Goal: Transaction & Acquisition: Download file/media

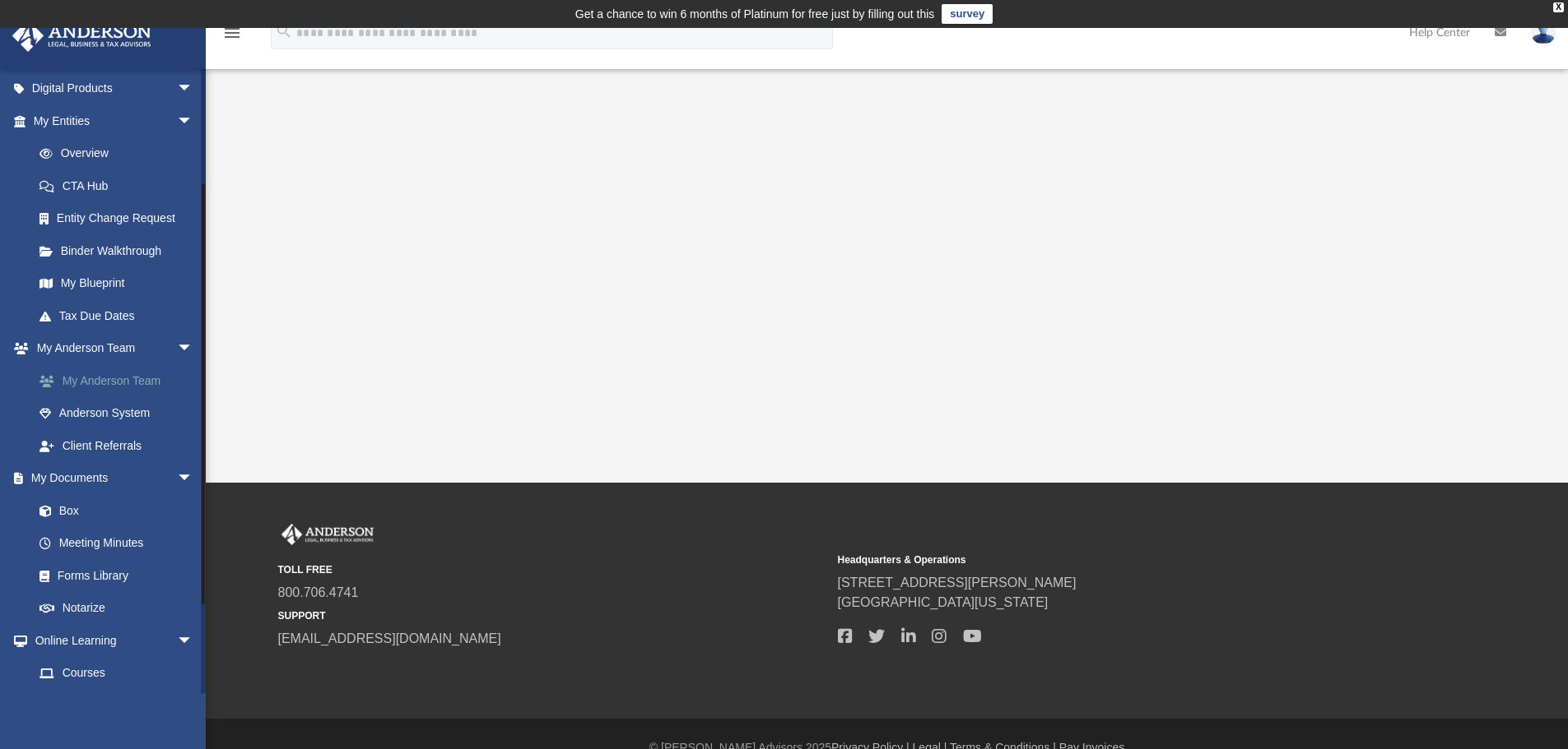
scroll to position [164, 0]
click at [67, 516] on link "Box" at bounding box center [120, 509] width 195 height 33
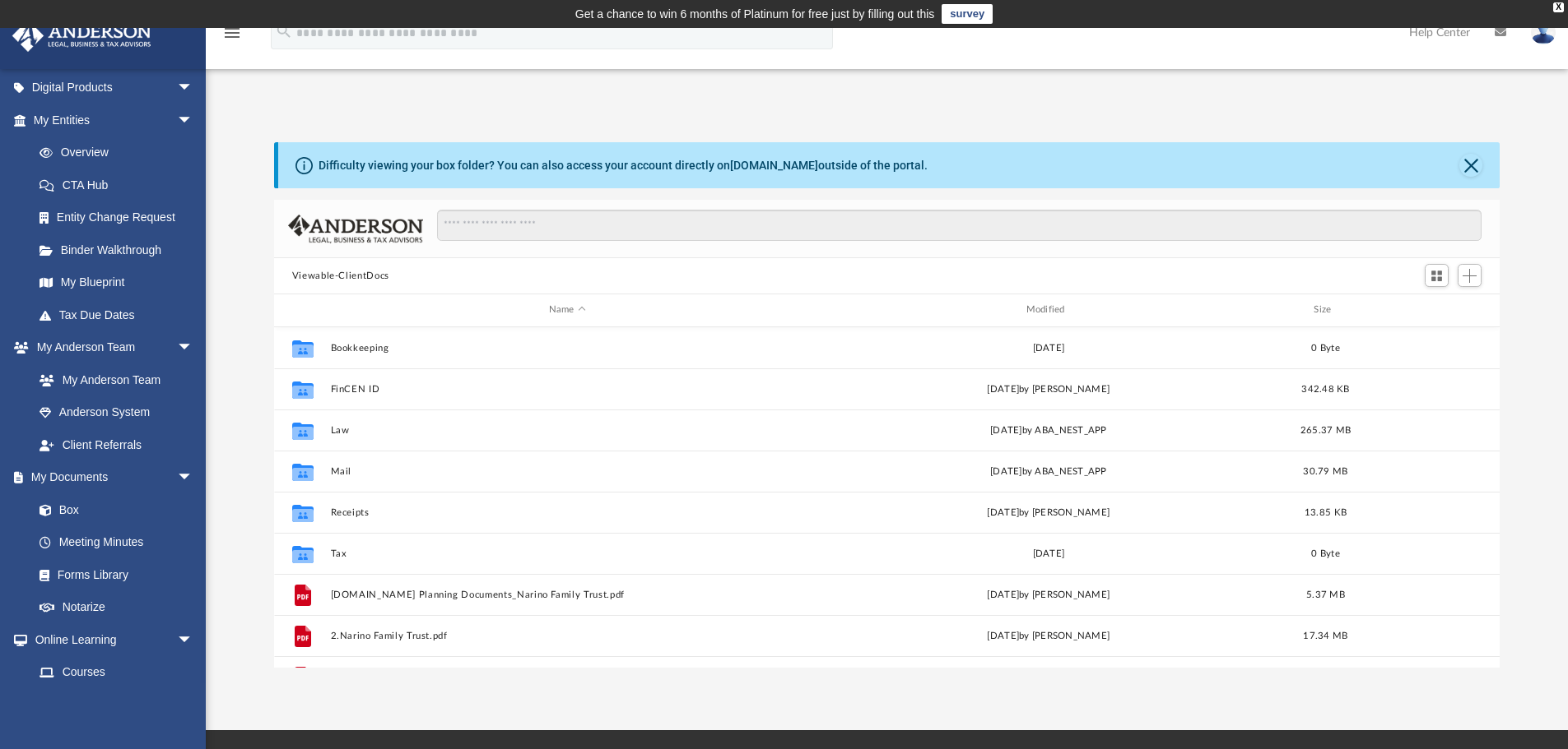
scroll to position [362, 1213]
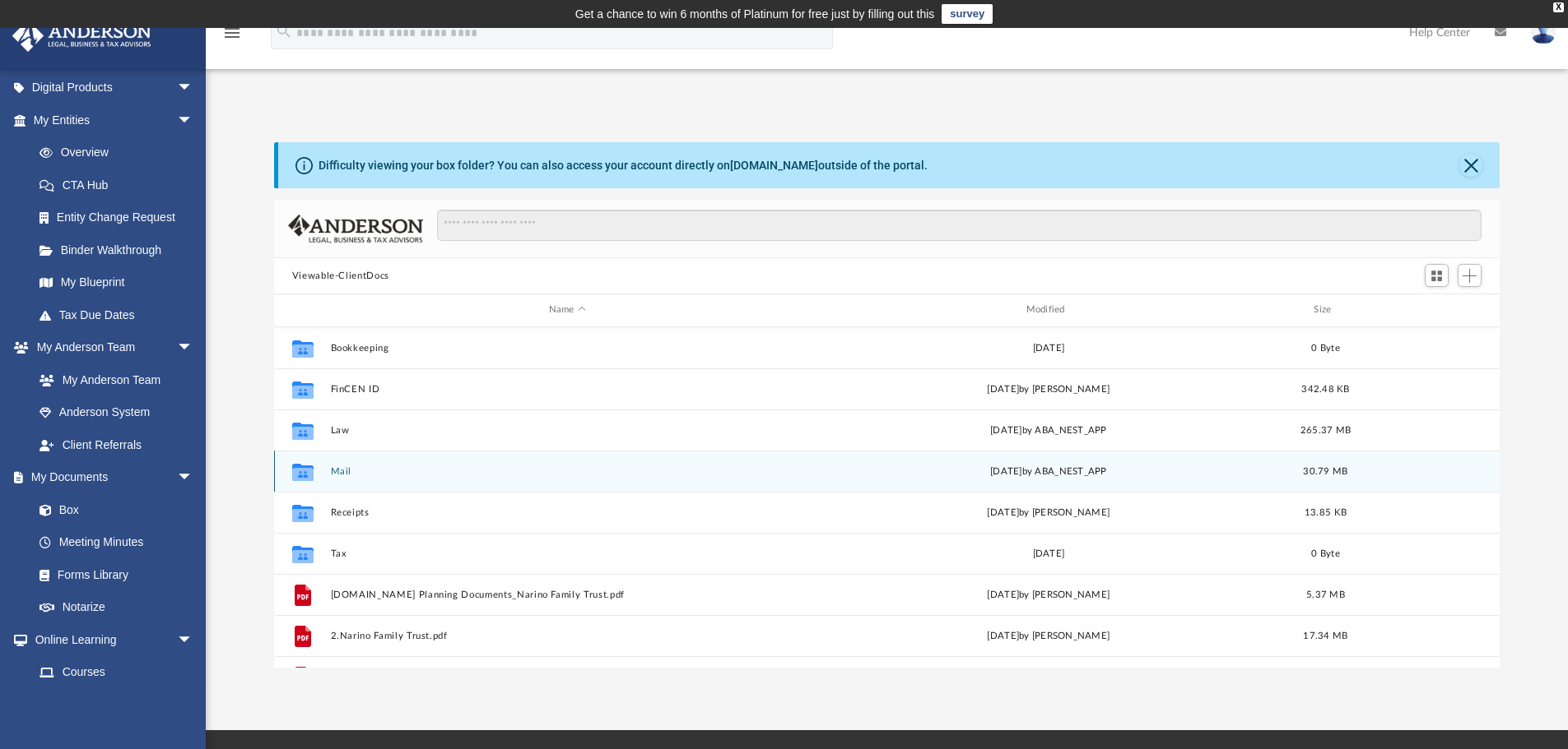
click at [351, 462] on div "Collaborated Folder Mail [DATE] by ABA_NEST_APP 30.79 MB" at bounding box center [886, 472] width 1226 height 41
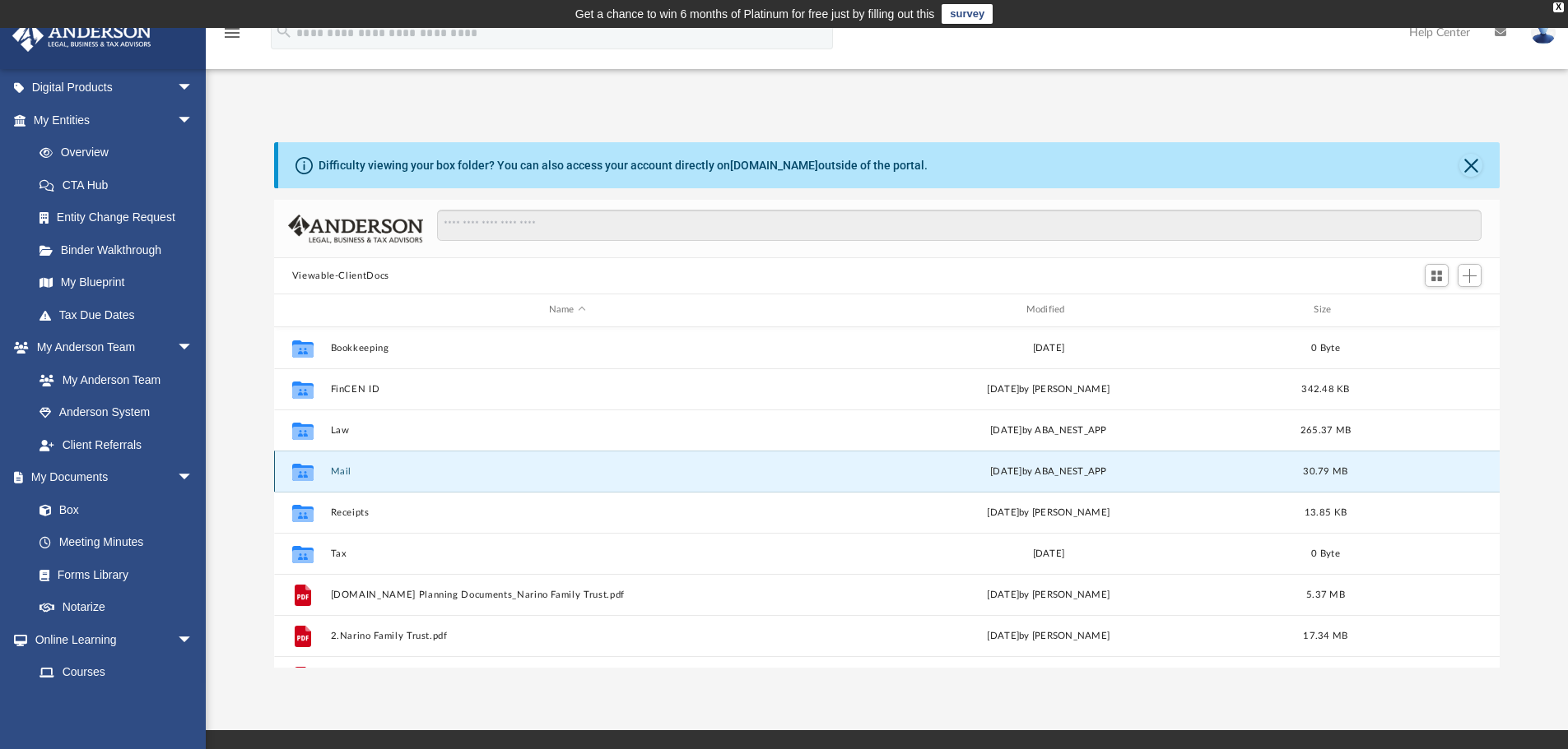
click at [343, 470] on button "Mail" at bounding box center [567, 471] width 474 height 10
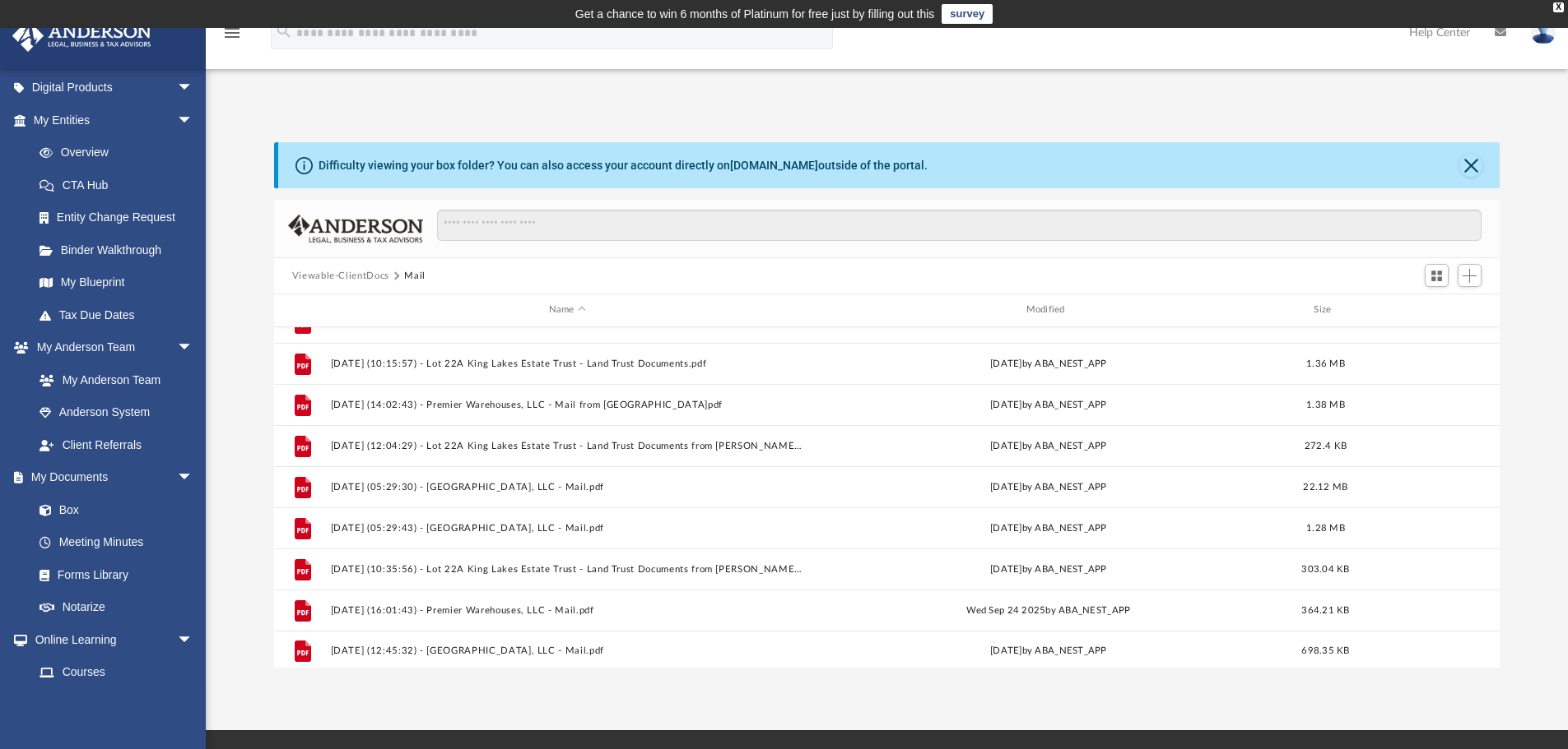
scroll to position [359, 0]
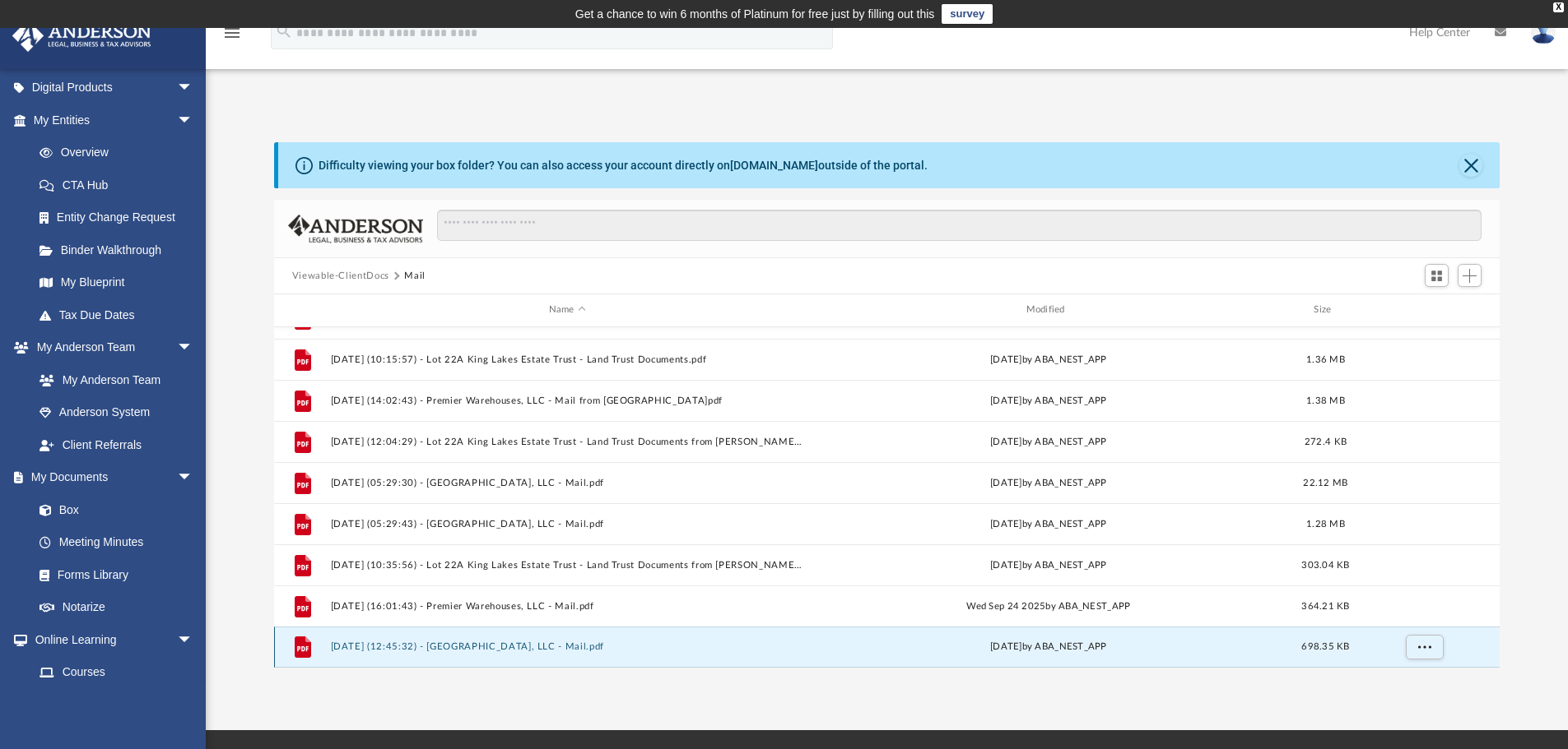
click at [360, 645] on button "[DATE] (12:45:32) - [GEOGRAPHIC_DATA], LLC - Mail.pdf" at bounding box center [567, 647] width 474 height 10
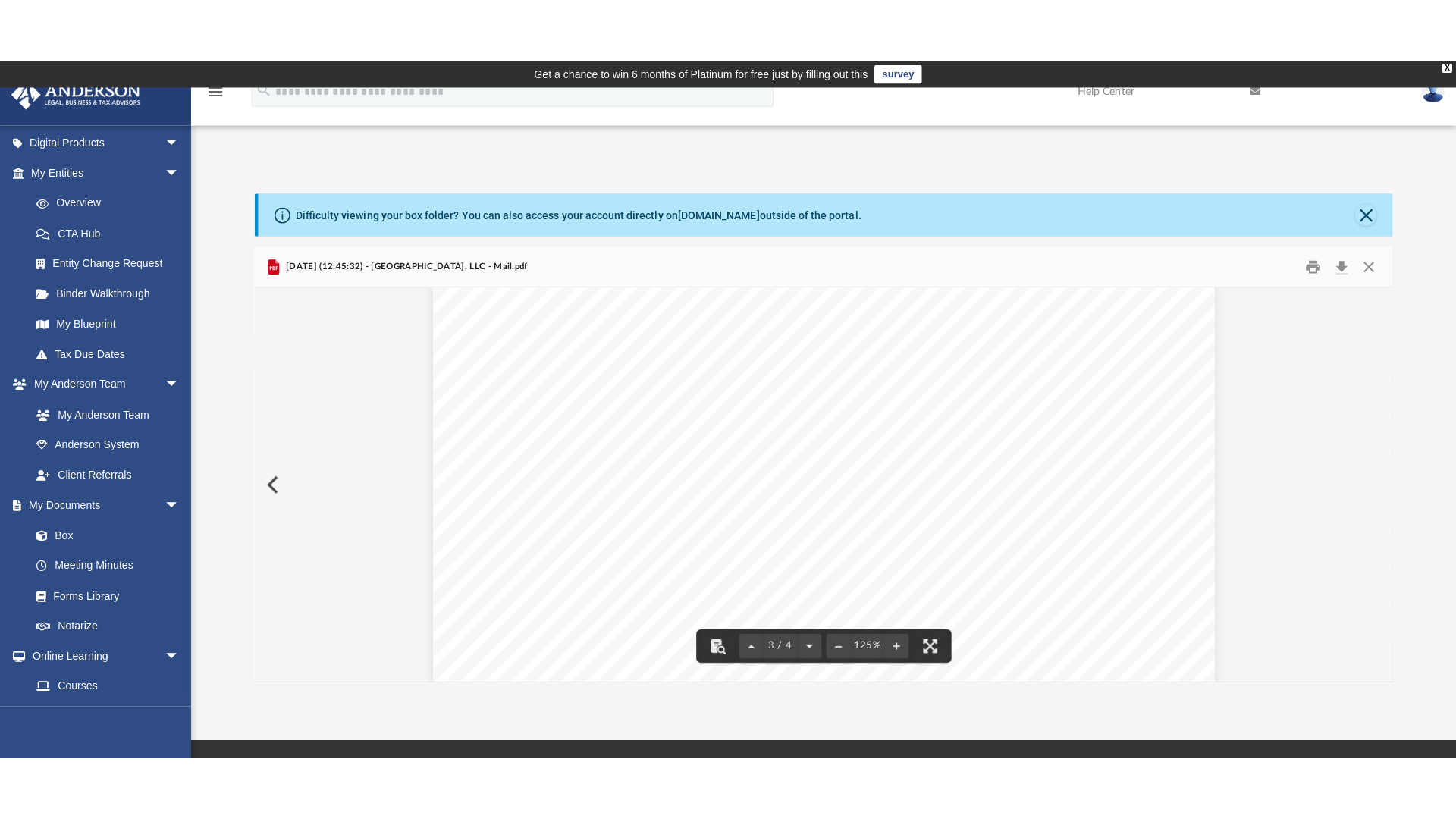
scroll to position [3336, 0]
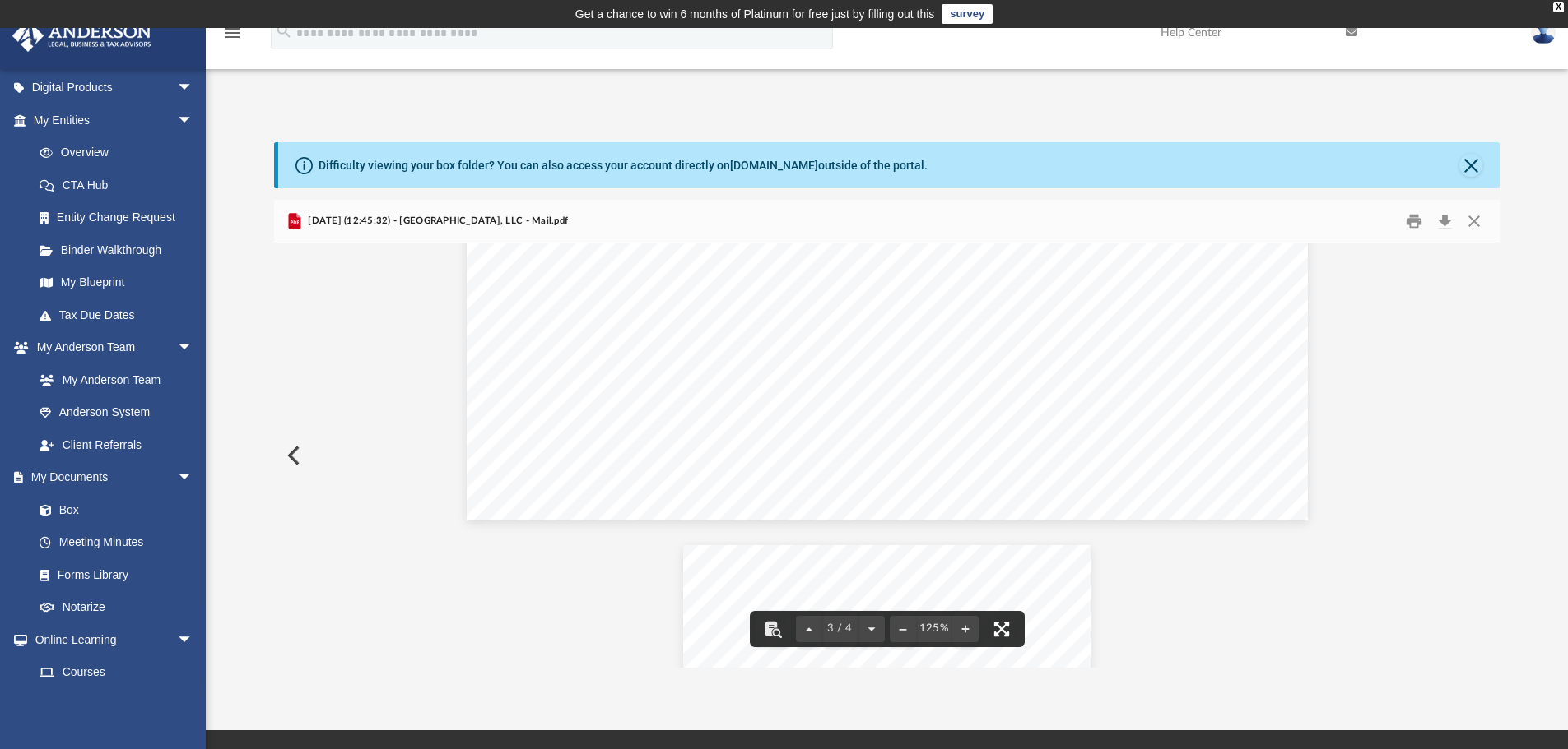
click at [1013, 624] on button "File preview" at bounding box center [1001, 629] width 37 height 37
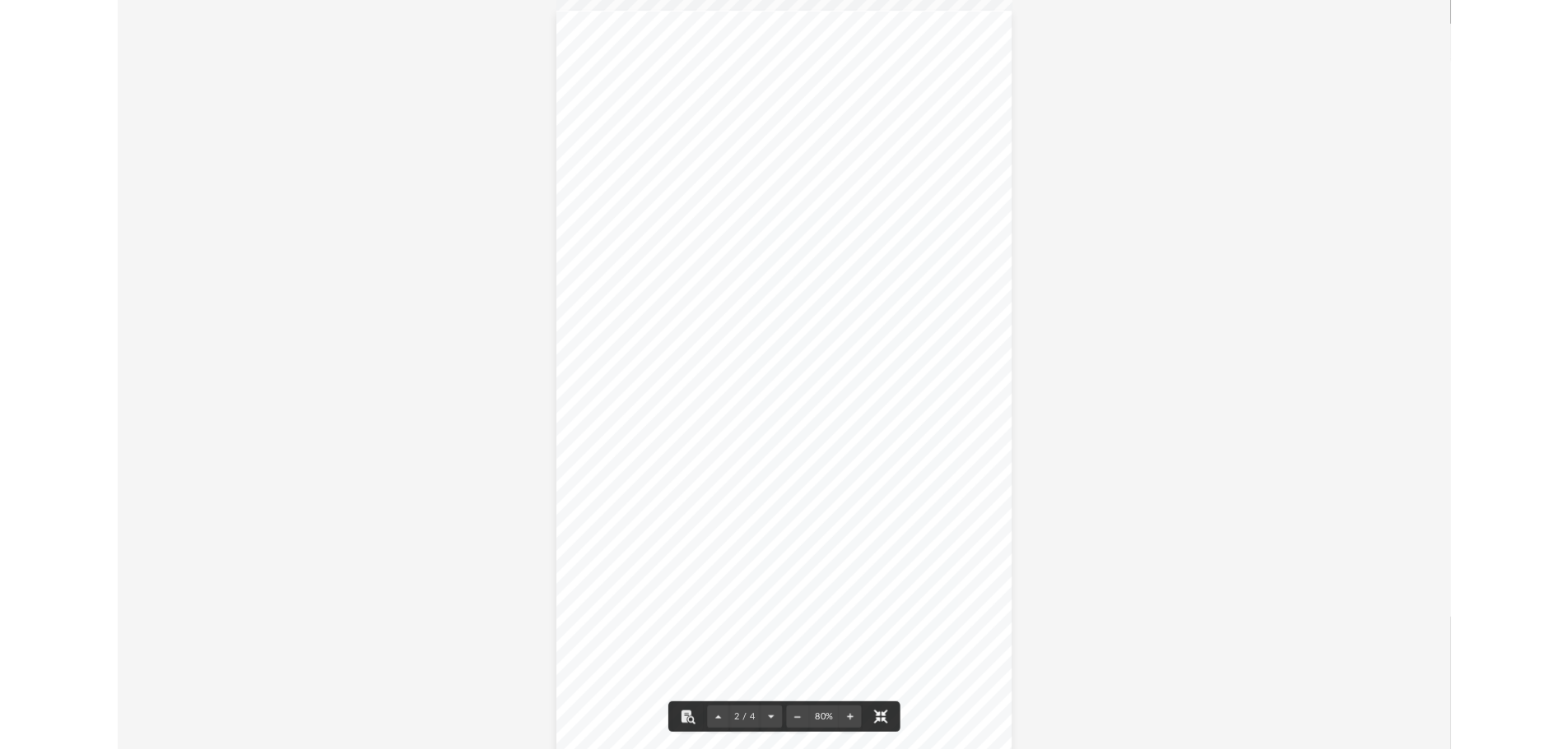
scroll to position [719, 0]
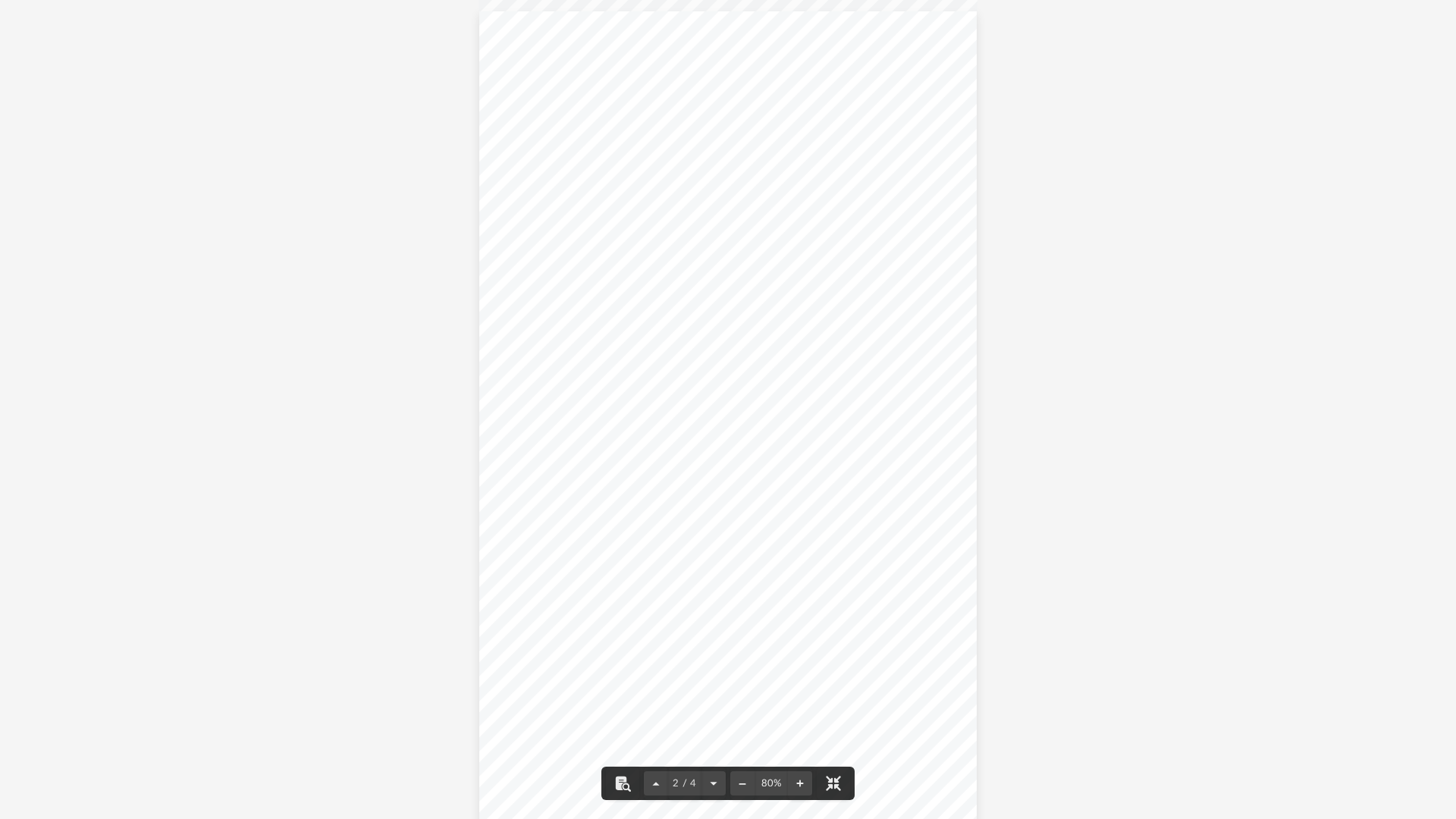
click at [281, 691] on div "Document Viewer" at bounding box center [728, 795] width 1456 height 2916
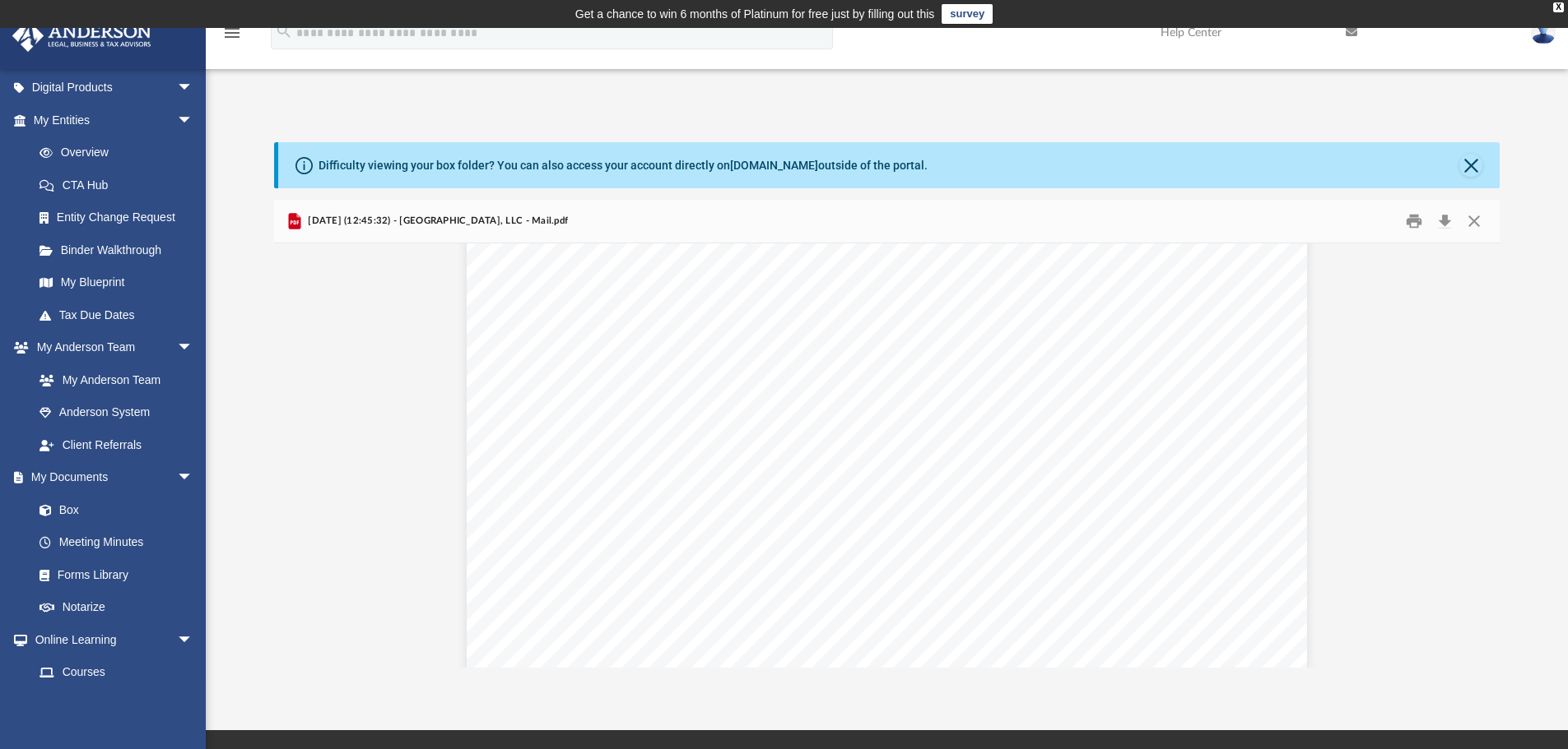
scroll to position [1269, 0]
click at [1476, 165] on button "Close" at bounding box center [1470, 165] width 24 height 23
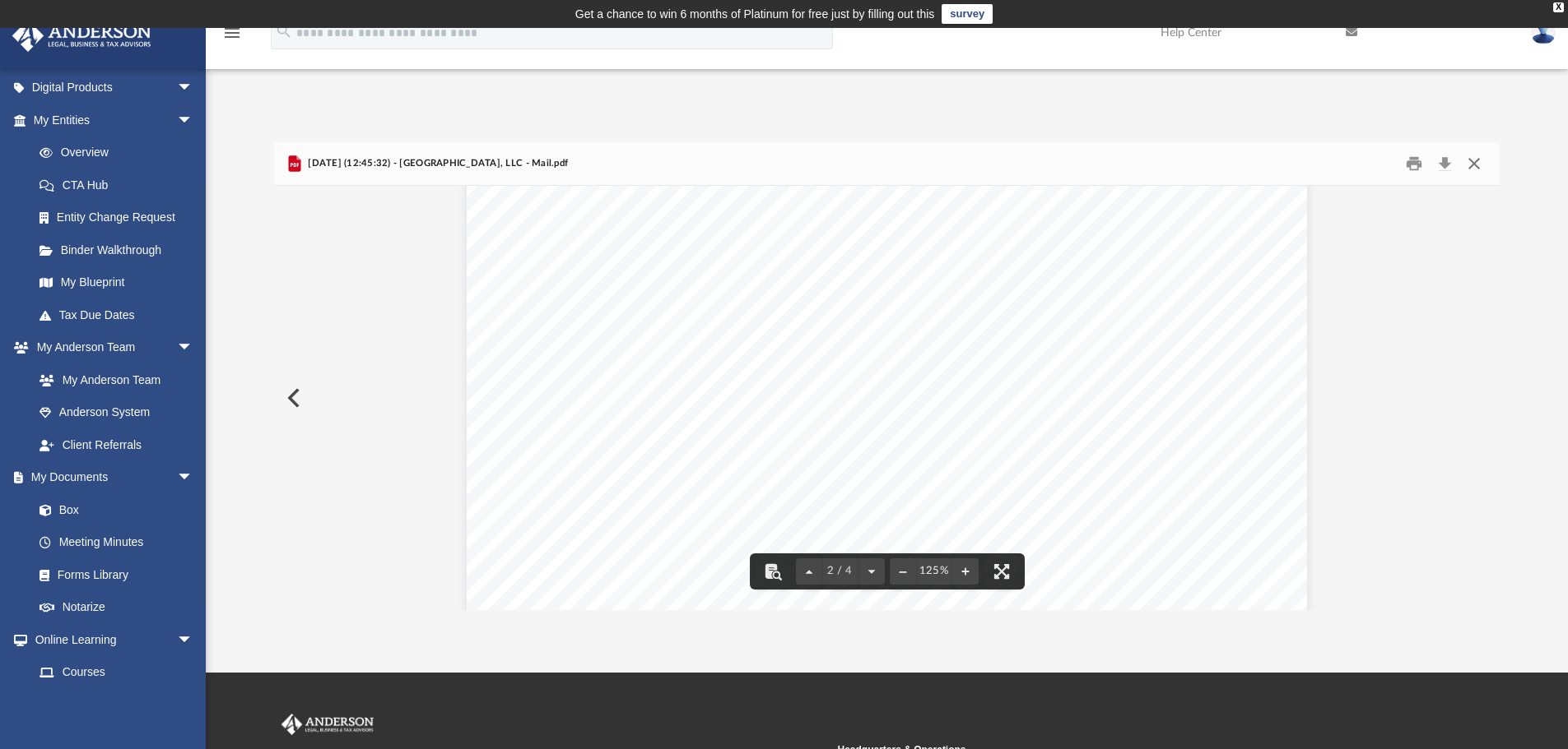
click at [1473, 155] on button "Close" at bounding box center [1474, 164] width 30 height 25
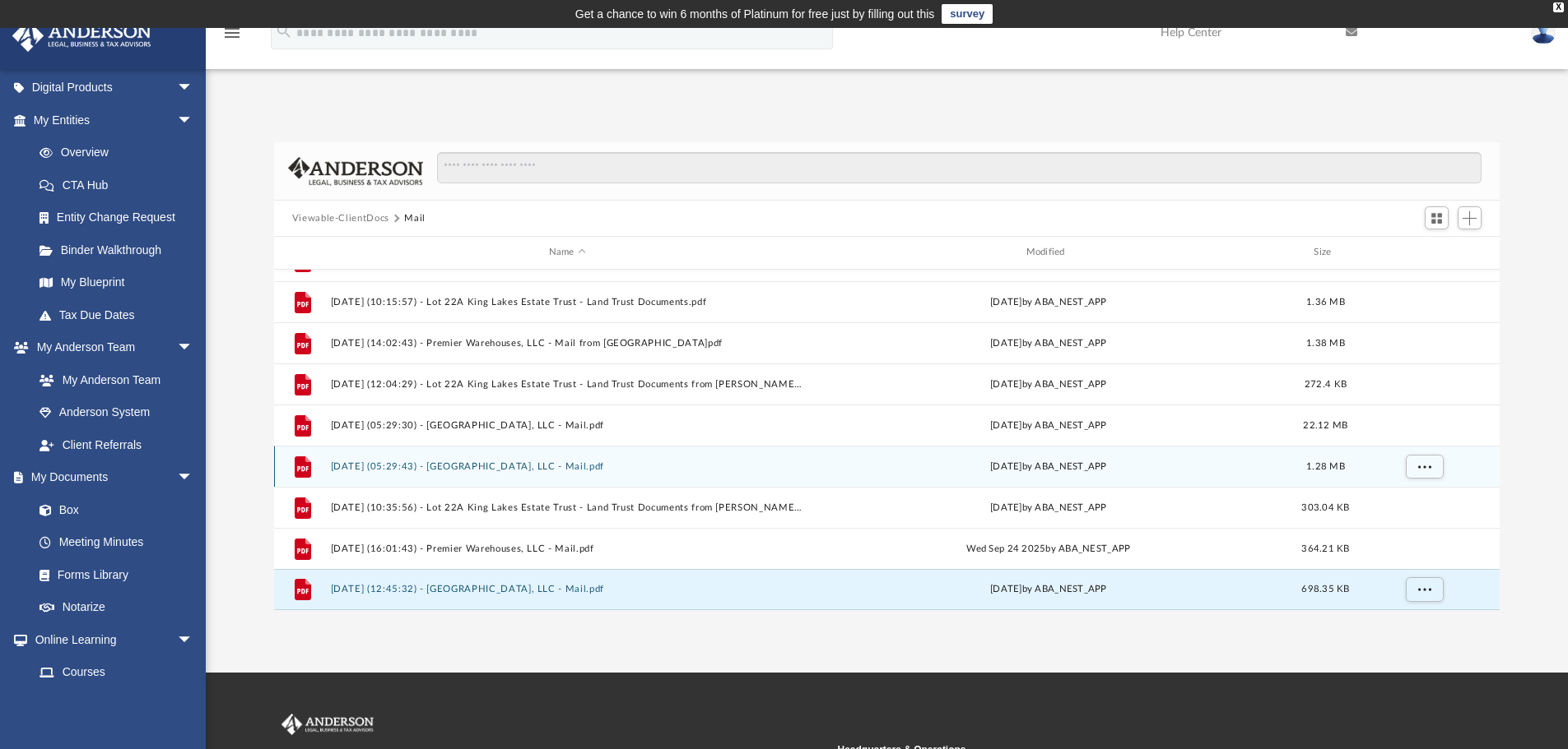
click at [521, 478] on div "File [DATE] (05:29:43) - [GEOGRAPHIC_DATA], LLC - Mail.pdf [DATE] by ABA_NEST_A…" at bounding box center [886, 466] width 1226 height 41
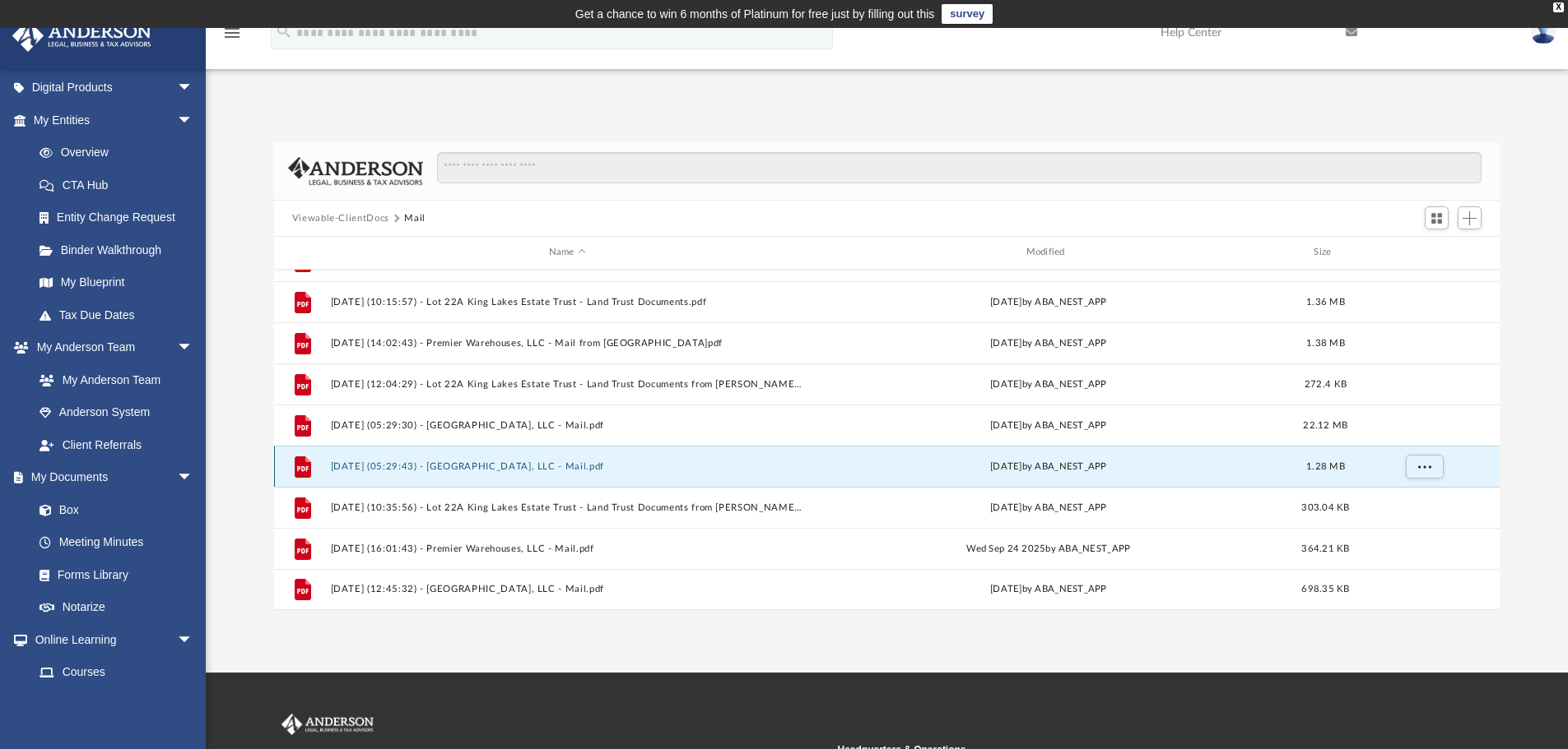
click at [520, 465] on button "[DATE] (05:29:43) - [GEOGRAPHIC_DATA], LLC - Mail.pdf" at bounding box center [567, 466] width 474 height 10
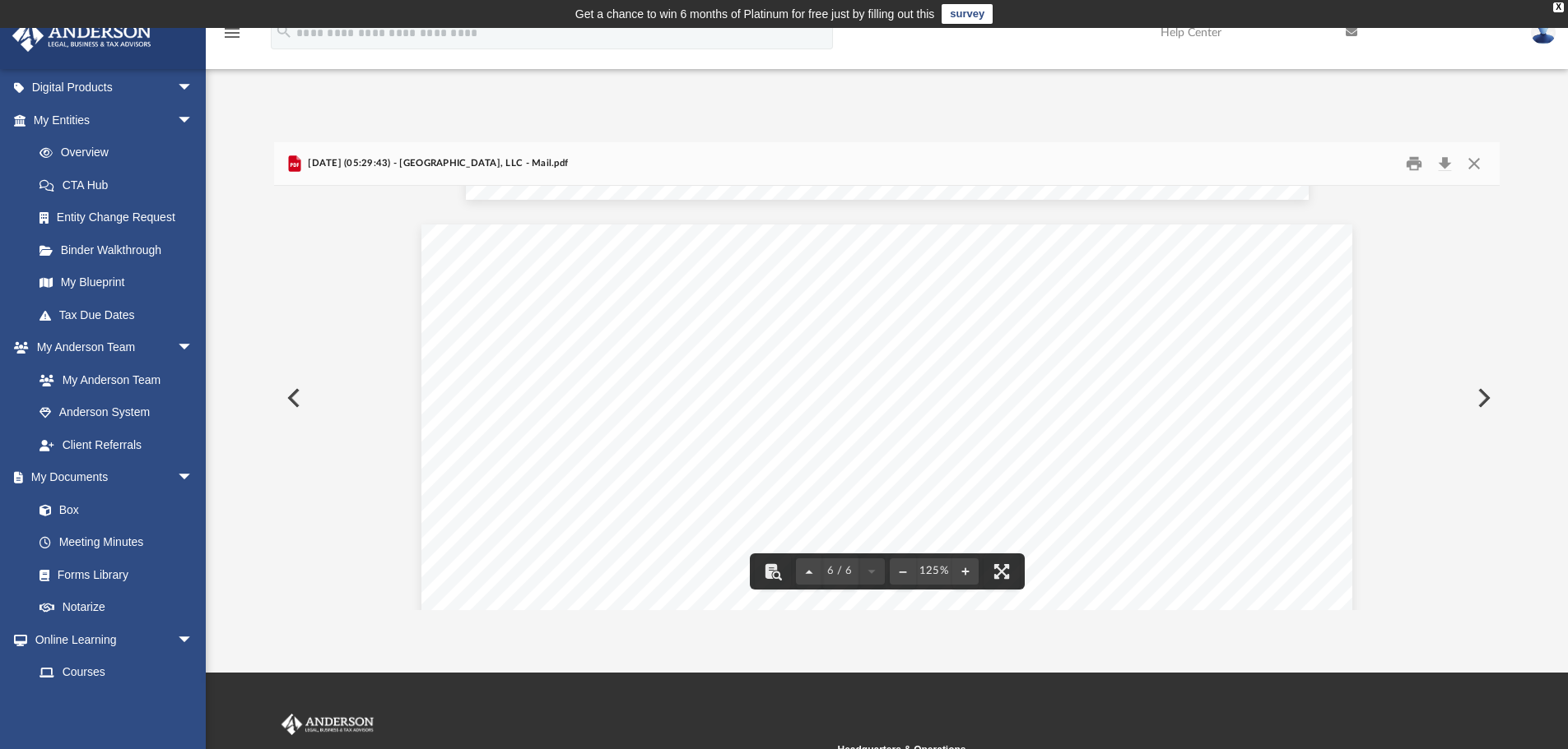
scroll to position [5357, 0]
click at [1474, 162] on button "Close" at bounding box center [1474, 164] width 30 height 25
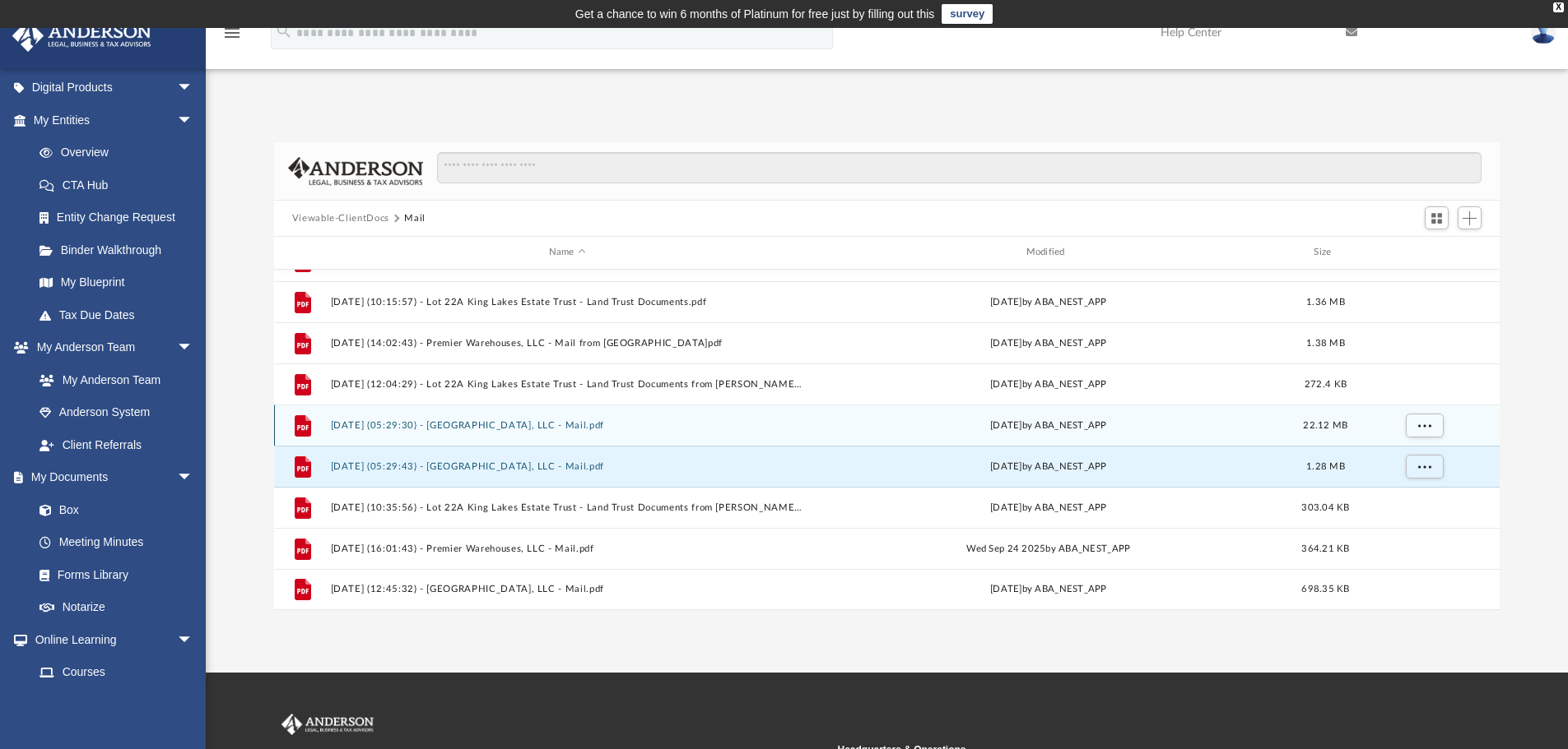
click at [468, 426] on button "[DATE] (05:29:30) - [GEOGRAPHIC_DATA], LLC - Mail.pdf" at bounding box center [567, 425] width 474 height 10
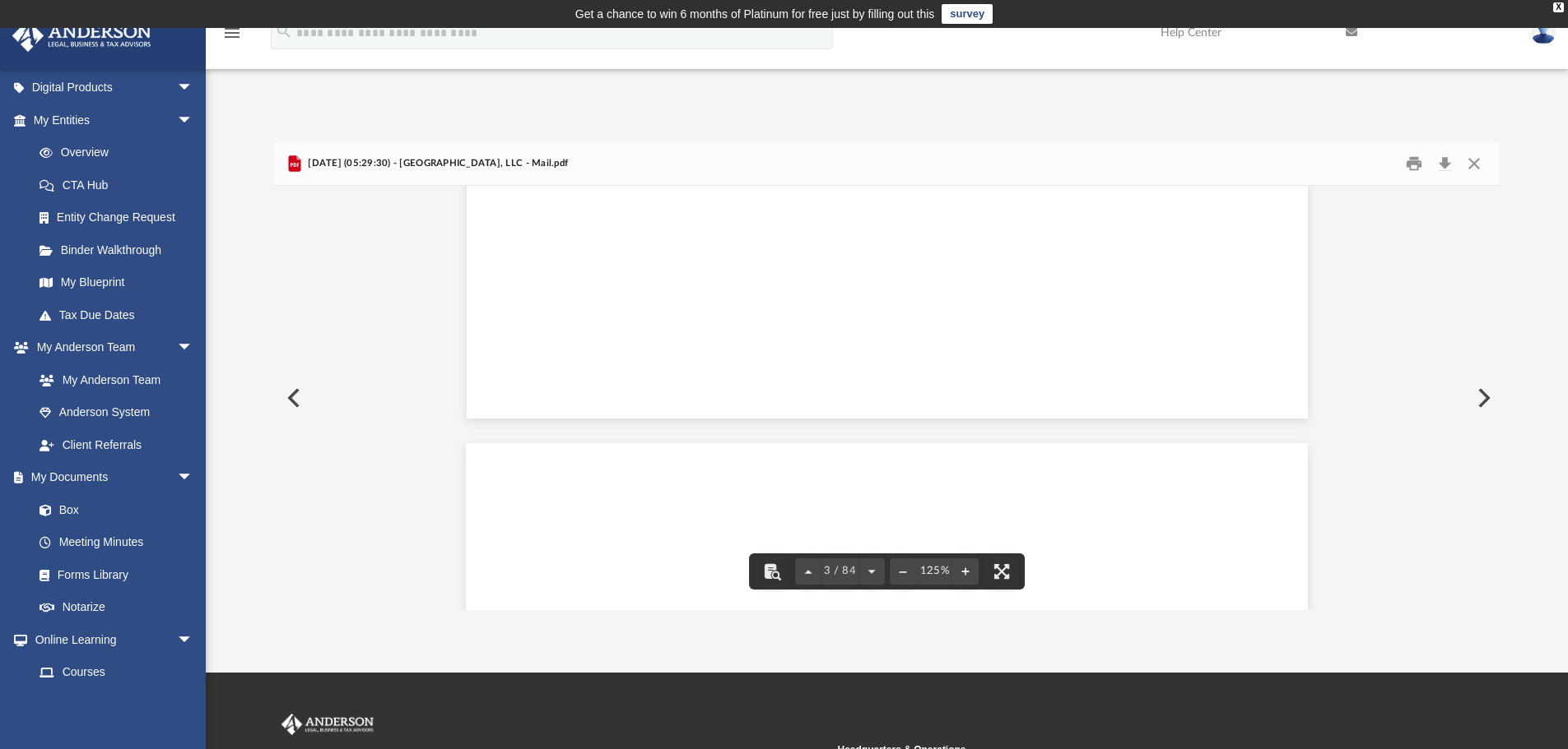
scroll to position [0, 0]
click at [1165, 310] on div "Page 1" at bounding box center [886, 739] width 841 height 1106
click at [1016, 575] on div "Page 1" at bounding box center [886, 739] width 841 height 1106
click at [997, 574] on div "Page 1" at bounding box center [886, 739] width 841 height 1106
click at [1005, 570] on div "Page 1" at bounding box center [886, 739] width 841 height 1106
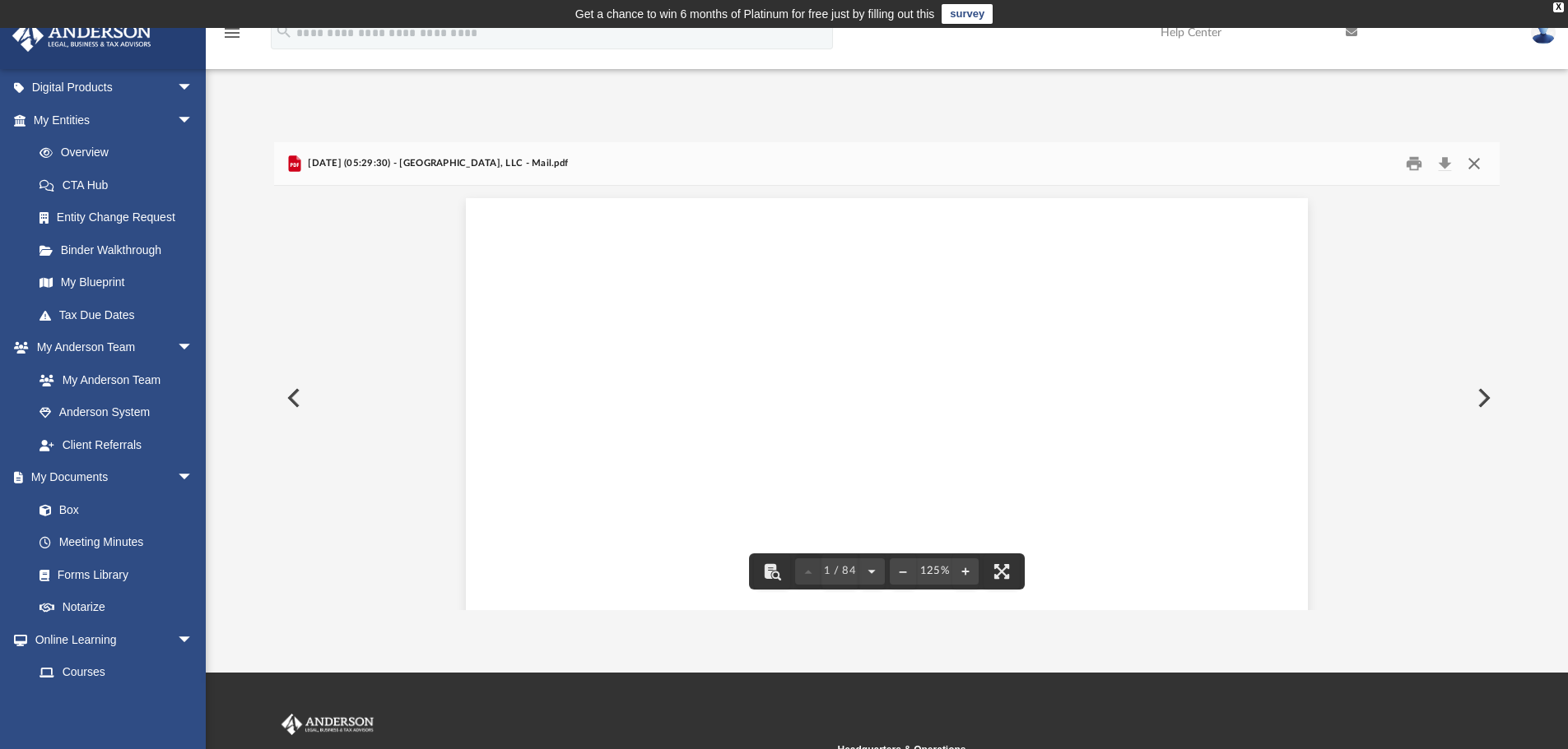
click at [1475, 164] on button "Close" at bounding box center [1474, 164] width 30 height 25
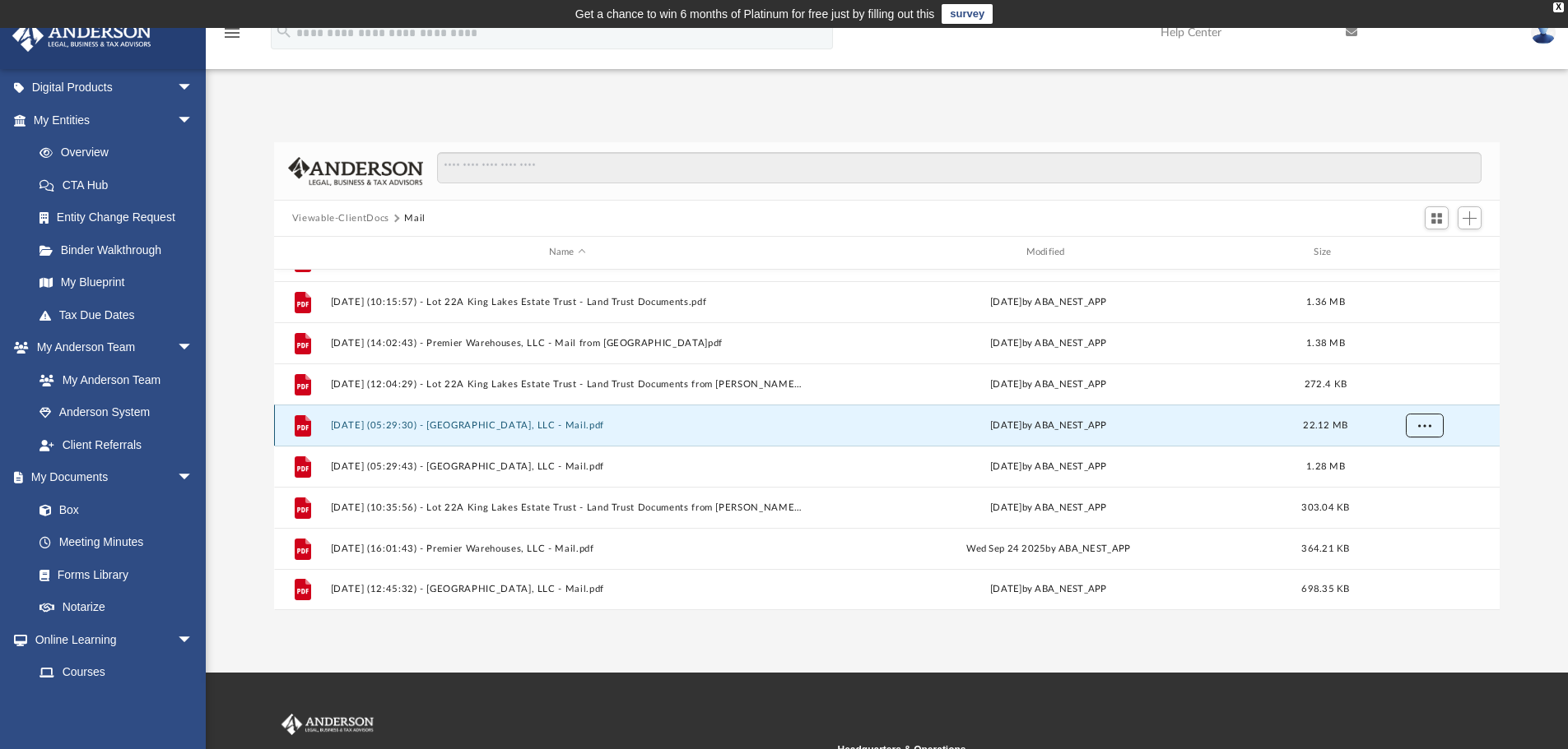
click at [1416, 426] on button "More options" at bounding box center [1423, 425] width 38 height 24
click at [1399, 491] on li "Download" at bounding box center [1408, 485] width 48 height 17
click at [1429, 431] on button "More options" at bounding box center [1423, 425] width 38 height 24
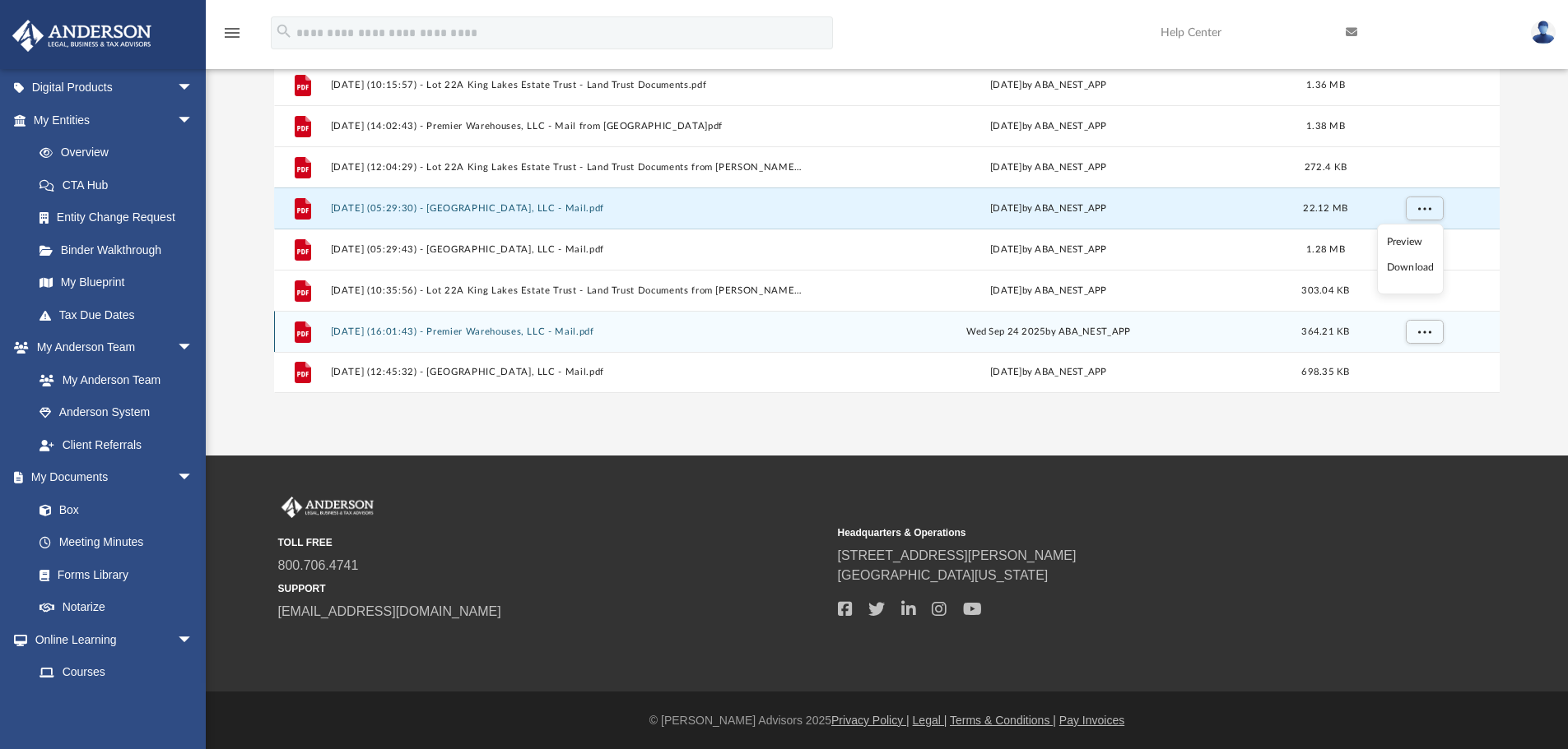
scroll to position [218, 0]
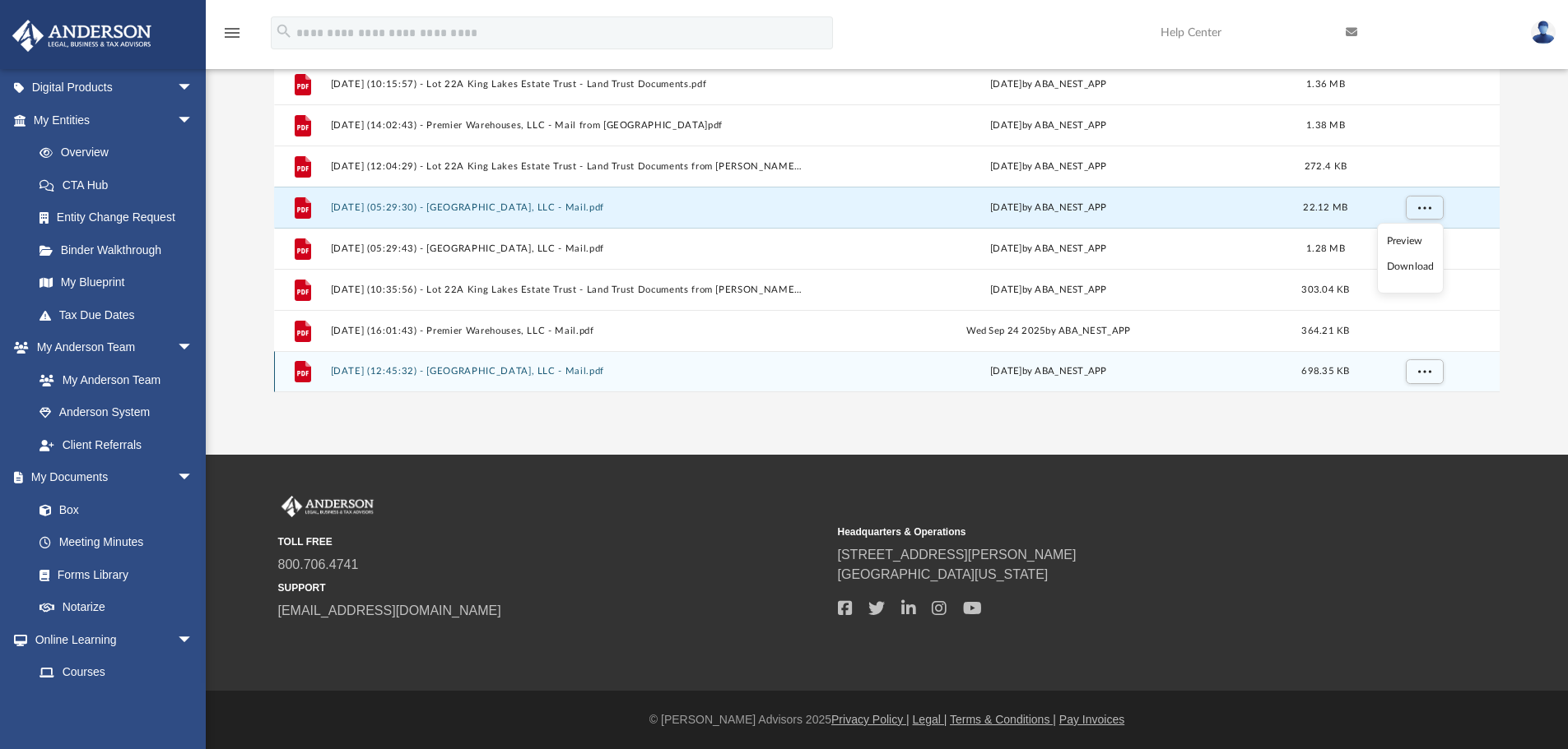
click at [568, 373] on button "[DATE] (12:45:32) - [GEOGRAPHIC_DATA], LLC - Mail.pdf" at bounding box center [567, 371] width 474 height 10
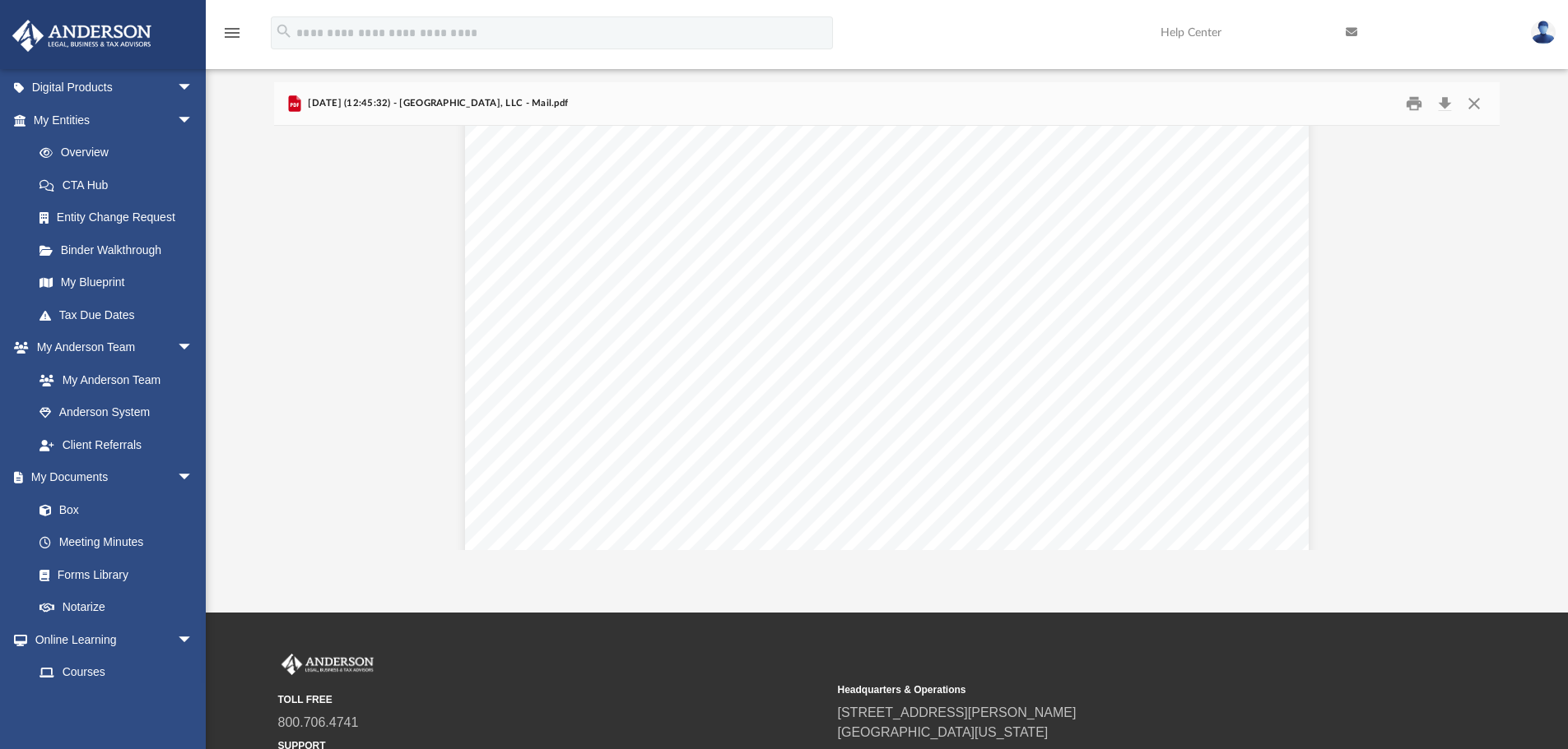
scroll to position [247, 0]
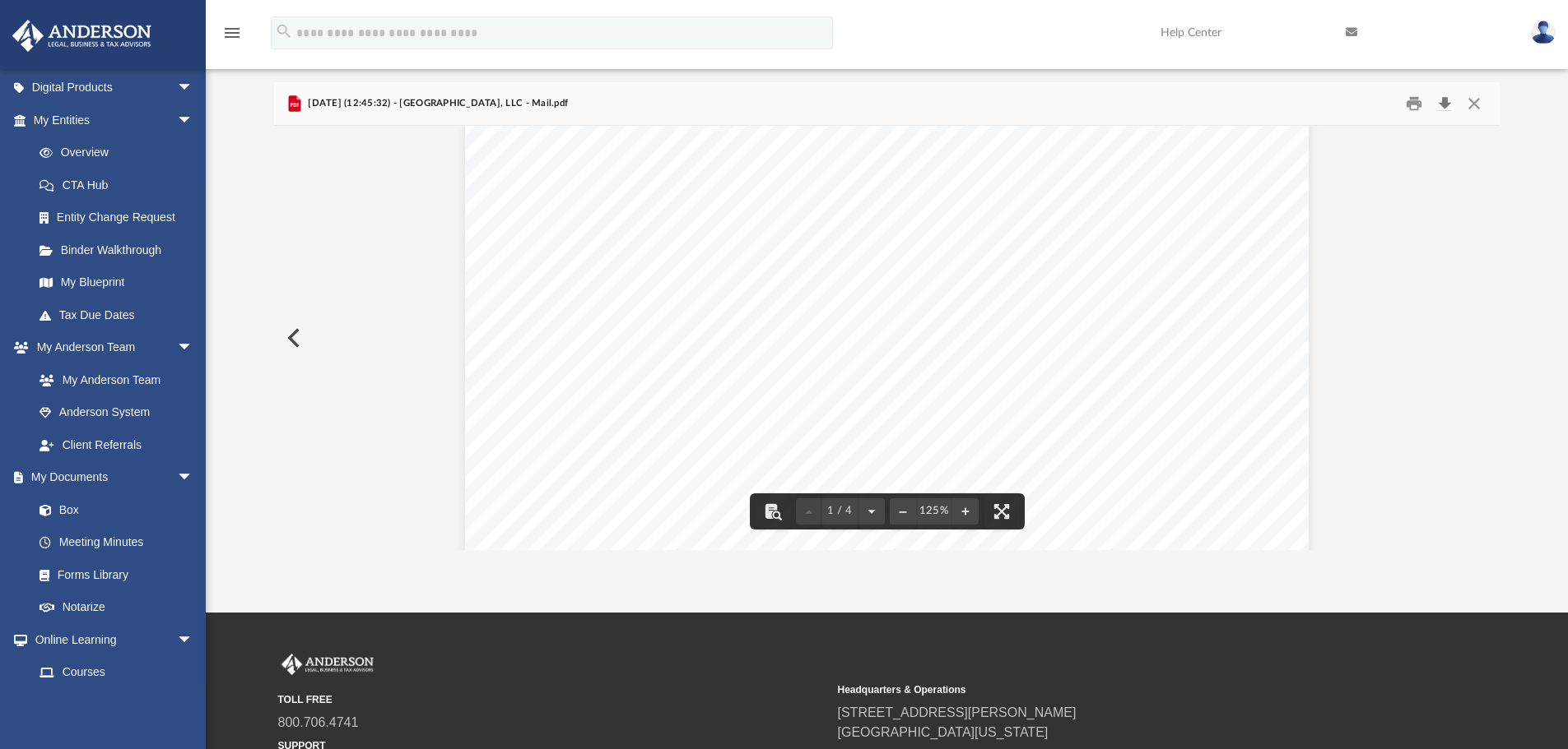
click at [1441, 102] on button "Download" at bounding box center [1444, 103] width 30 height 25
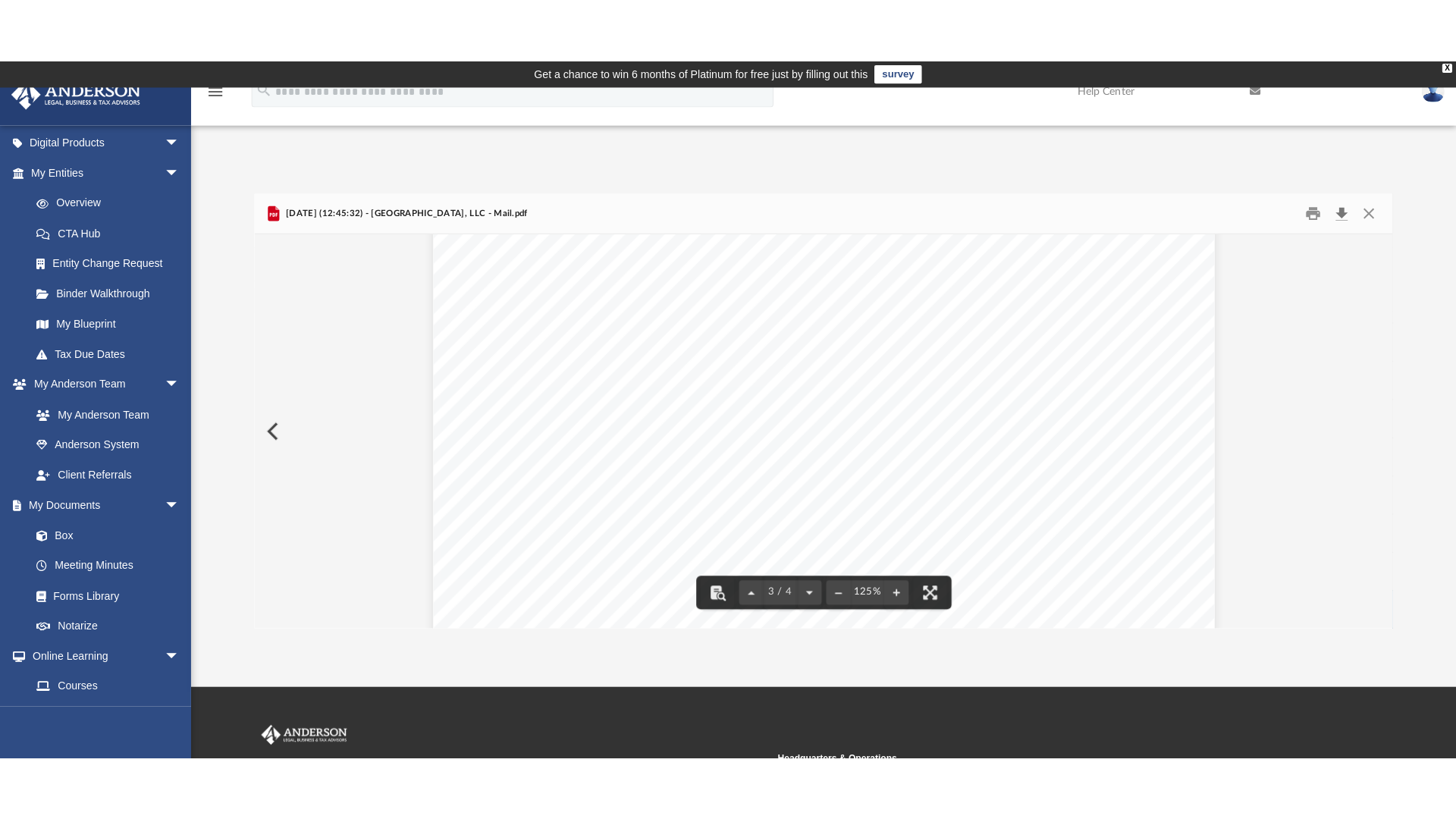
scroll to position [2655, 0]
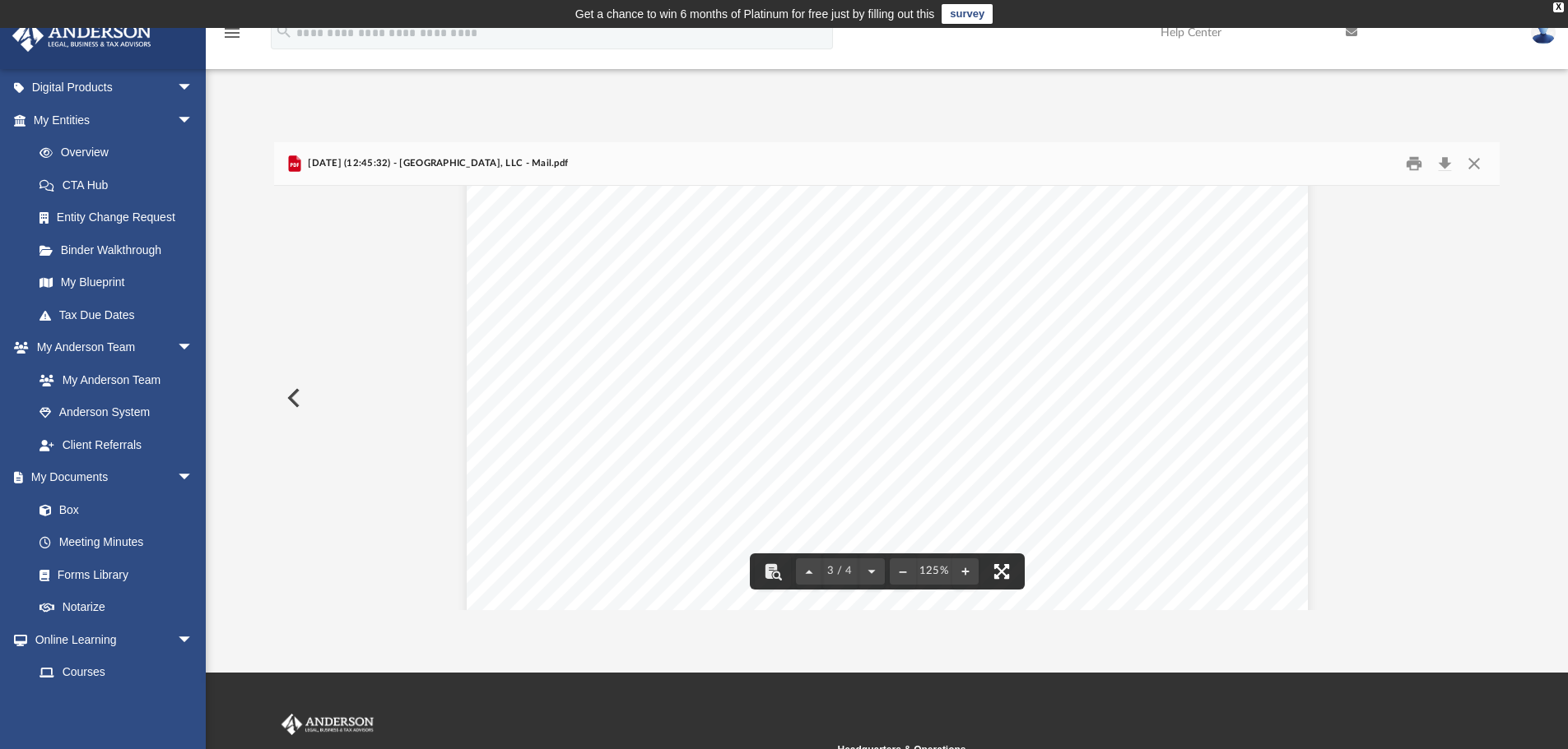
click at [1000, 573] on button "File preview" at bounding box center [1001, 571] width 37 height 37
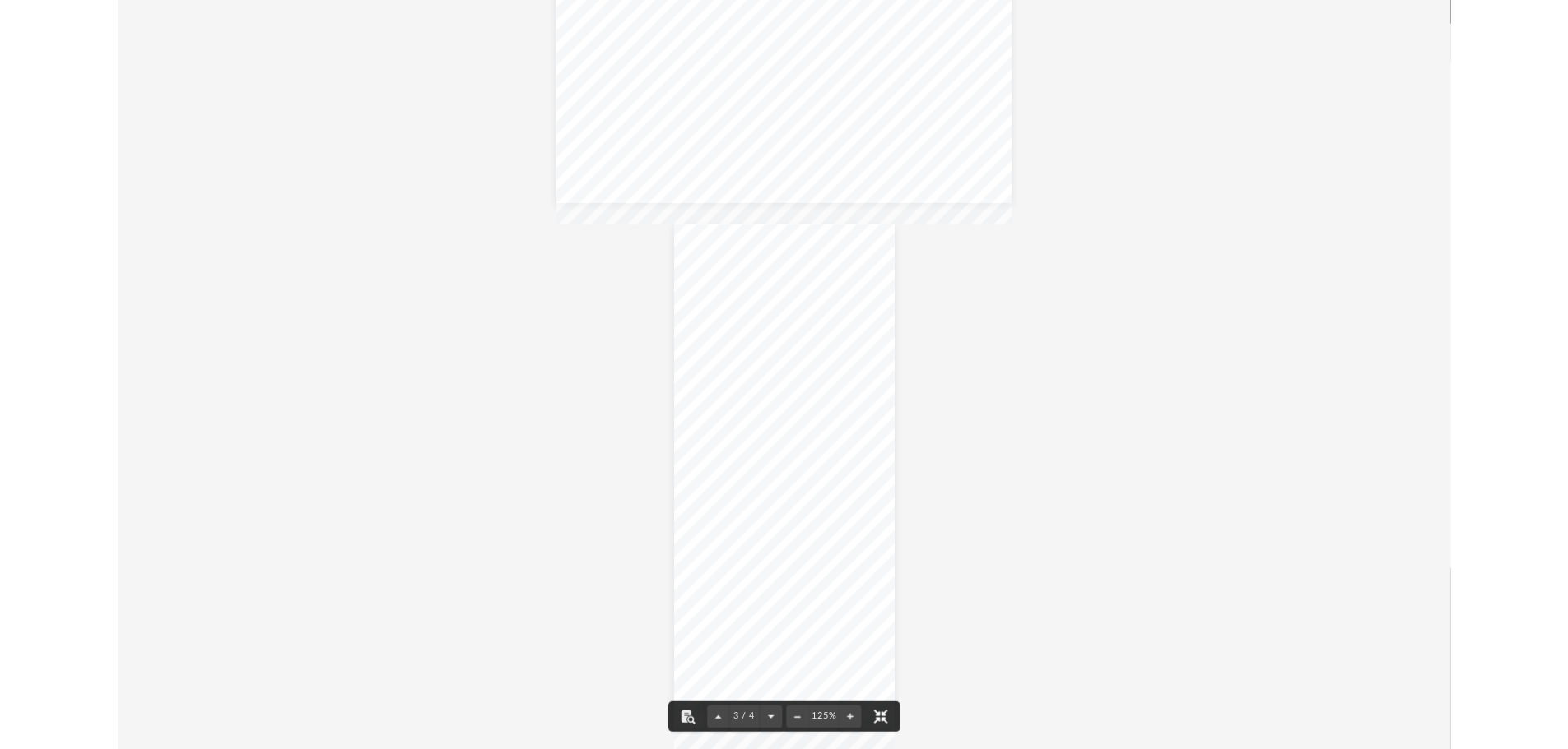
scroll to position [154, 0]
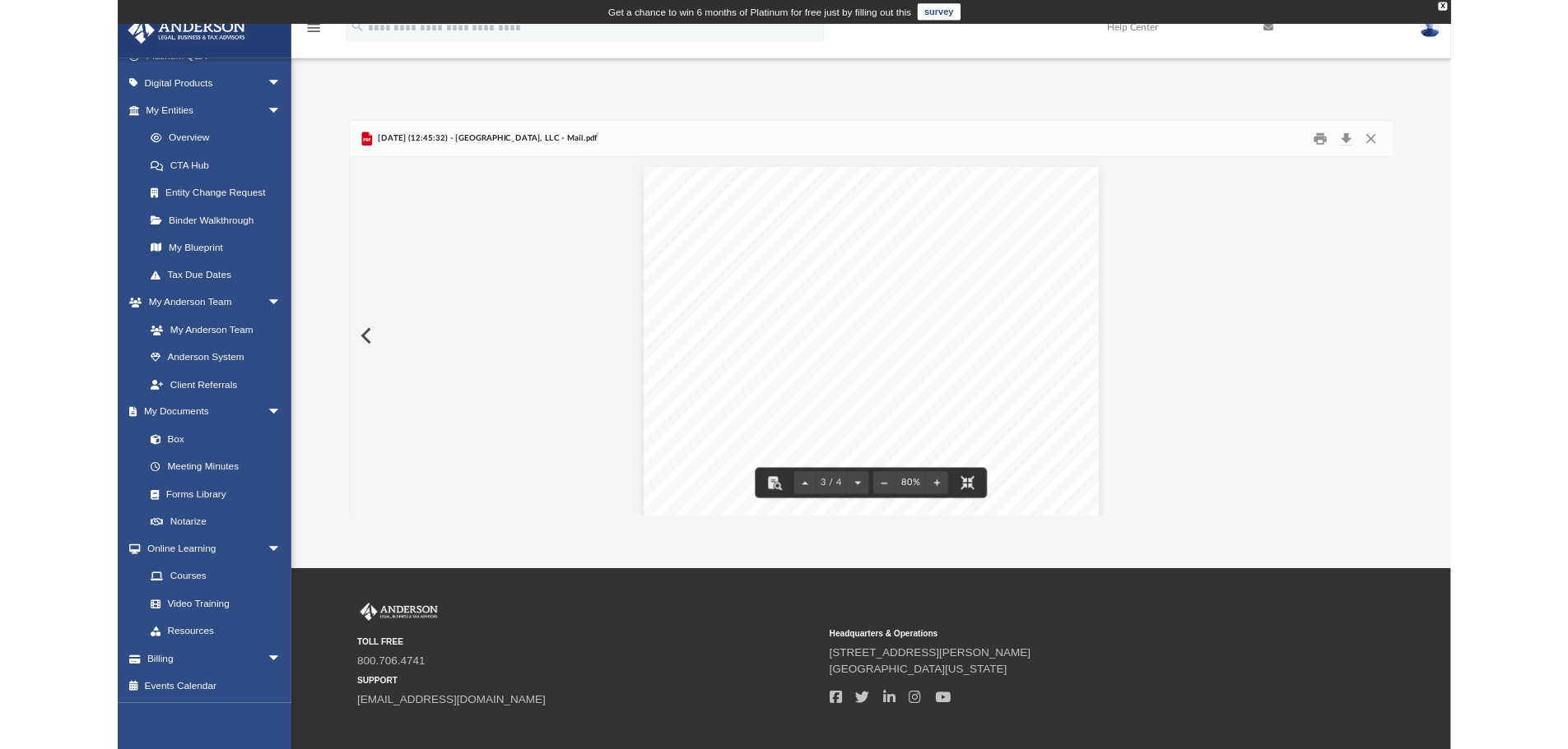
scroll to position [164, 0]
